Goal: Book appointment/travel/reservation

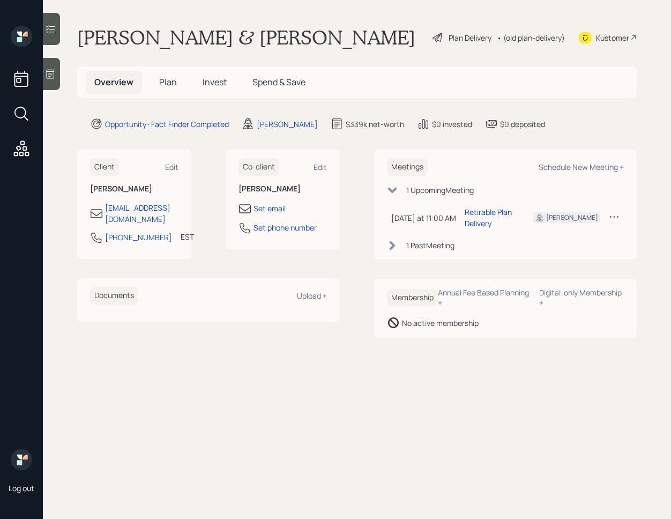
click at [583, 169] on div "Schedule New Meeting +" at bounding box center [581, 167] width 85 height 10
select select "d946c976-65aa-4529-ac9d-02c4f1114fc0"
